Goal: Communication & Community: Answer question/provide support

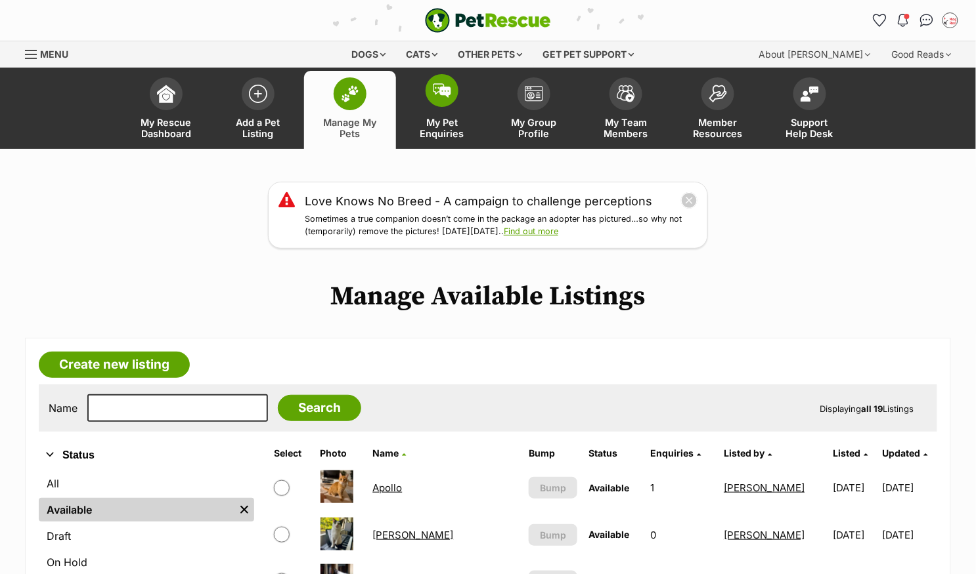
click at [441, 91] on img at bounding box center [442, 90] width 18 height 14
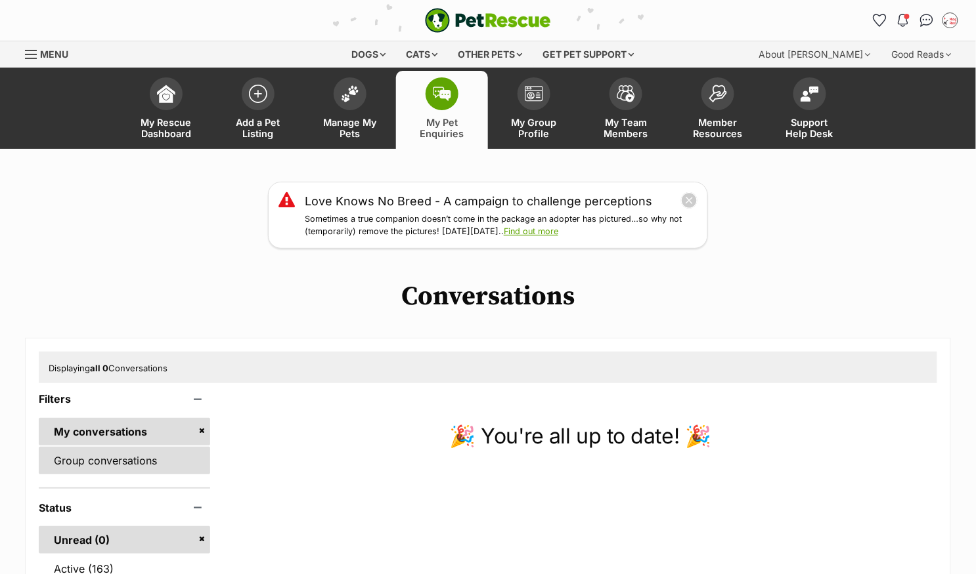
click at [160, 450] on link "Group conversations" at bounding box center [124, 461] width 171 height 28
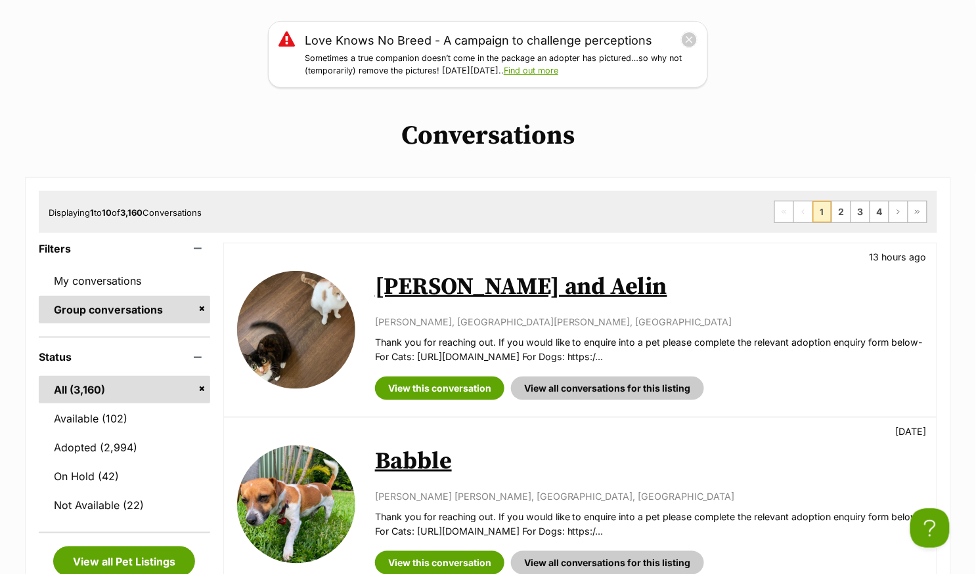
scroll to position [163, 0]
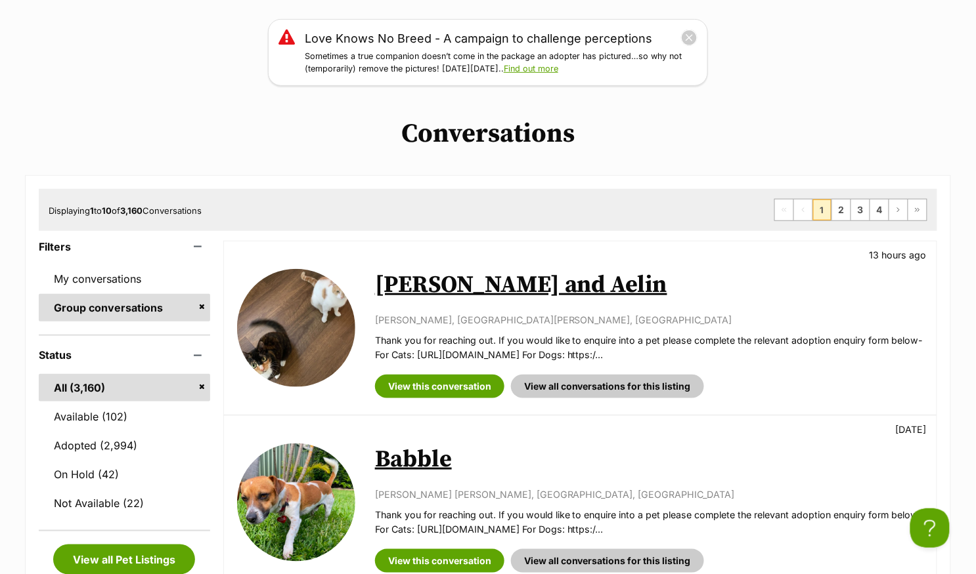
click at [545, 293] on link "[PERSON_NAME] and Aelin" at bounding box center [521, 286] width 292 height 30
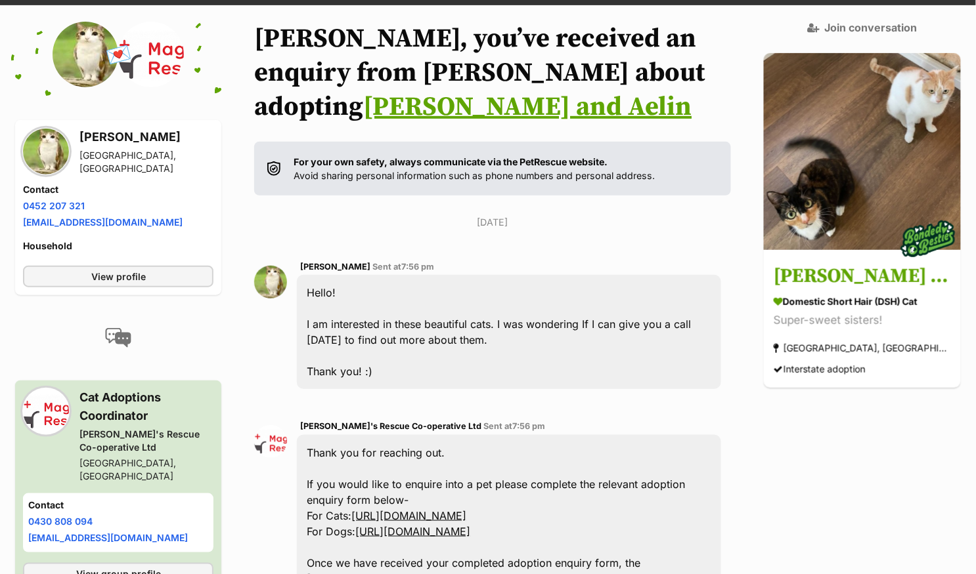
scroll to position [84, 0]
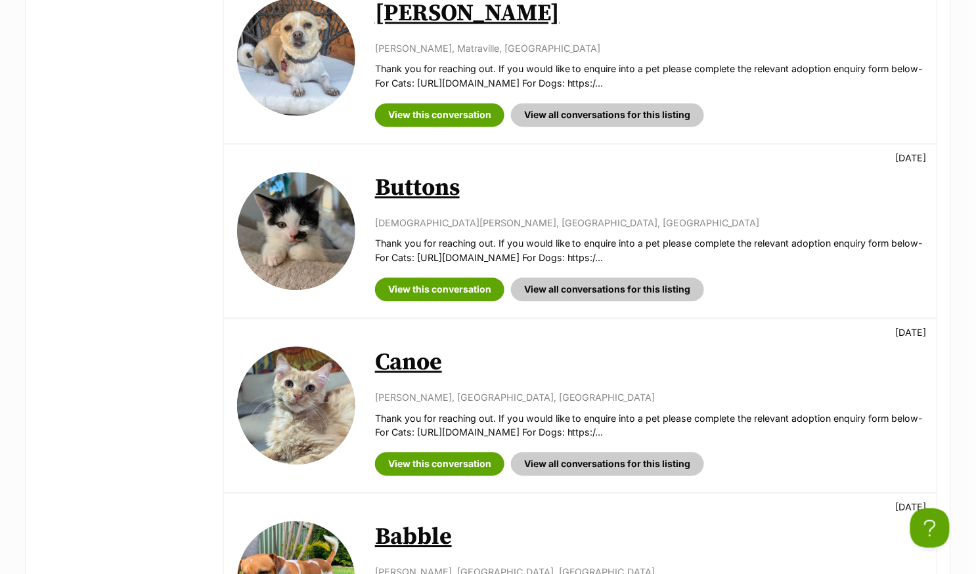
scroll to position [778, 0]
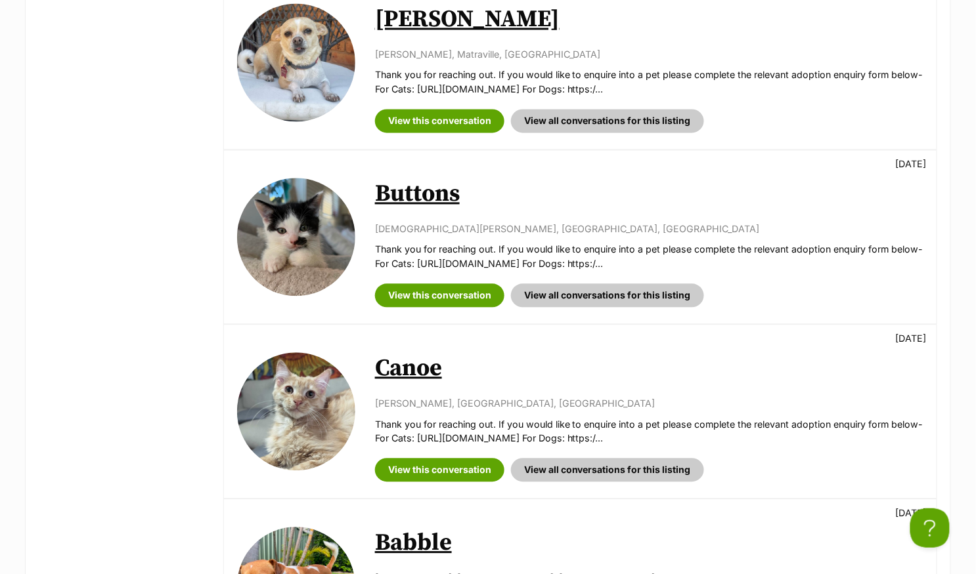
click at [423, 188] on link "Buttons" at bounding box center [417, 194] width 85 height 30
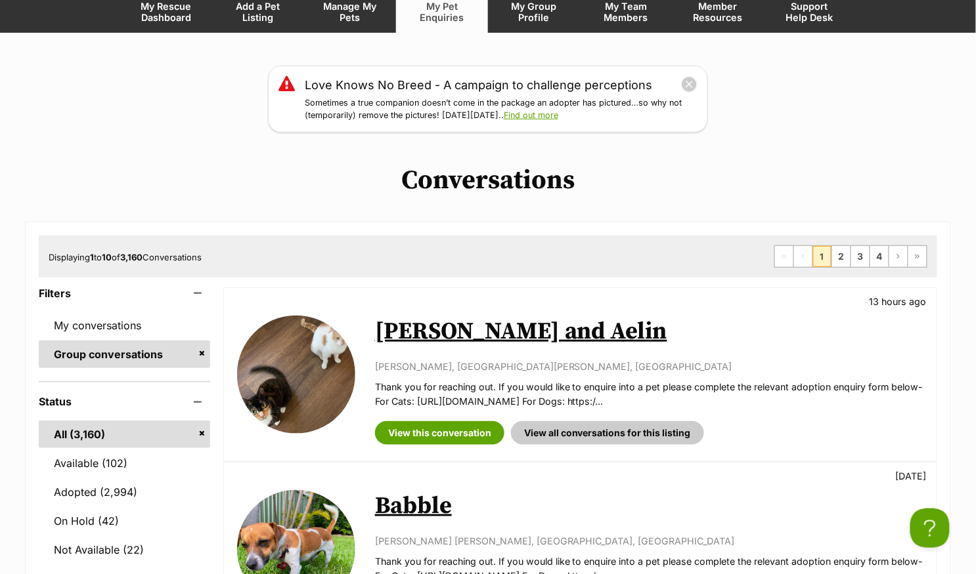
scroll to position [0, 0]
